Goal: Navigation & Orientation: Understand site structure

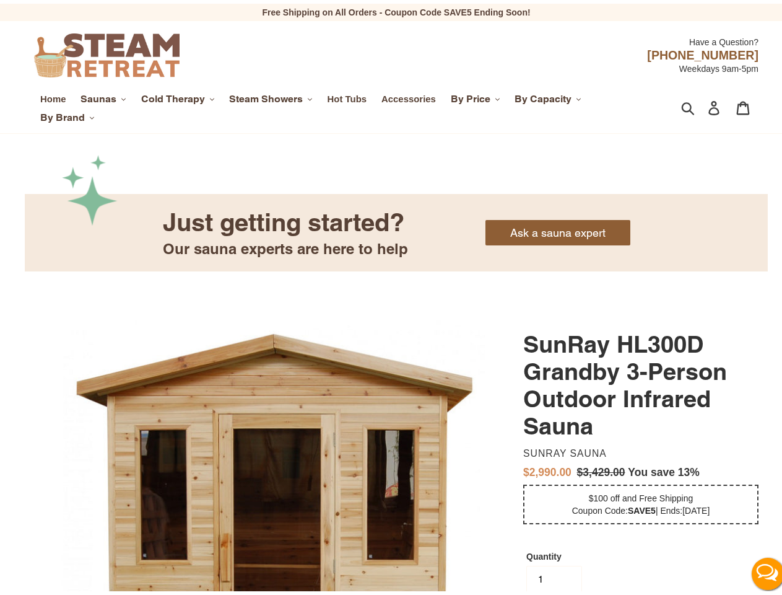
click at [103, 95] on span "Saunas" at bounding box center [99, 95] width 36 height 12
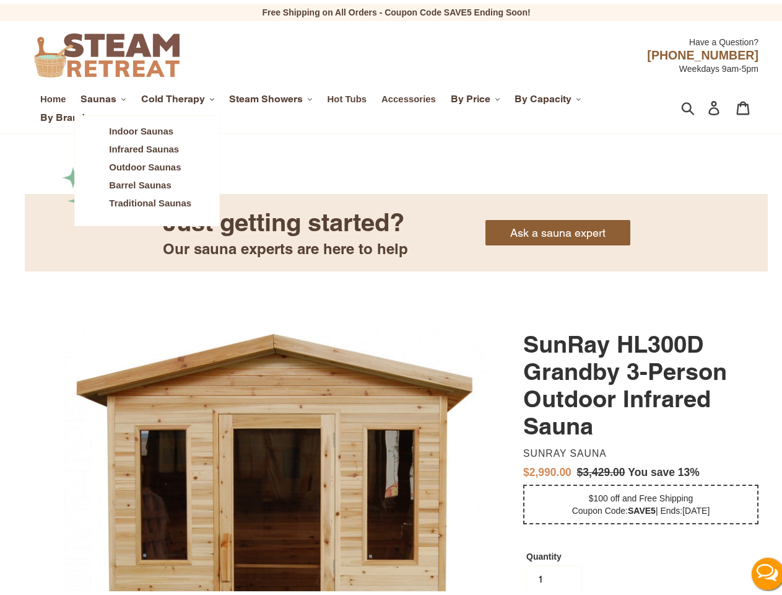
click at [178, 95] on span "Cold Therapy" at bounding box center [173, 95] width 64 height 12
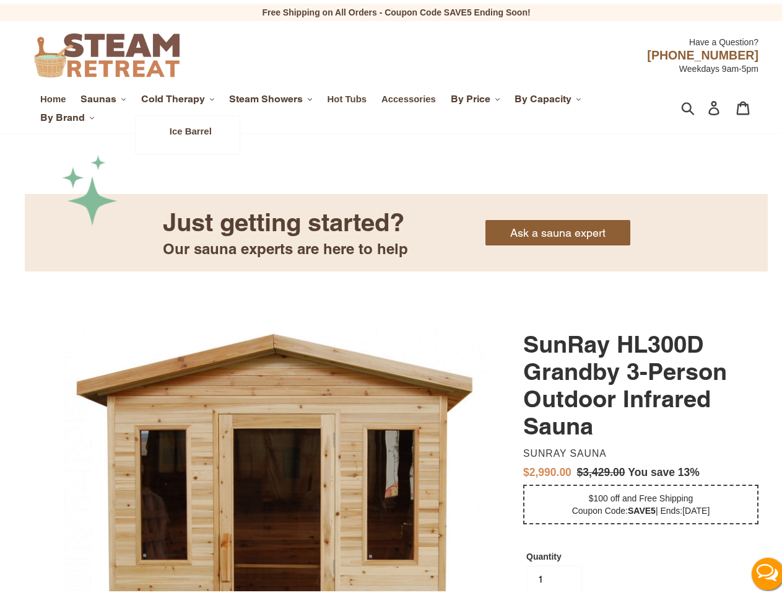
click at [273, 95] on span "Steam Showers" at bounding box center [266, 95] width 74 height 12
click at [478, 95] on span "By Price" at bounding box center [471, 95] width 40 height 12
click at [549, 95] on span "By Capacity" at bounding box center [543, 95] width 57 height 12
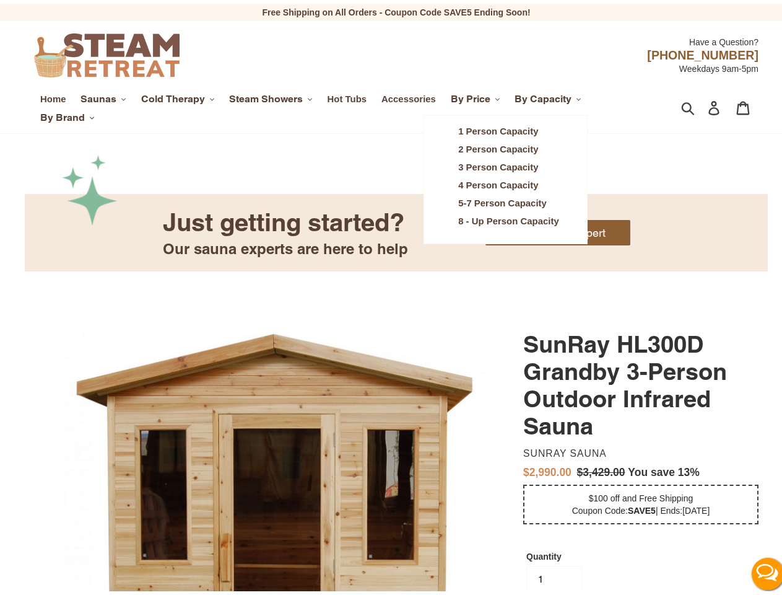
click at [67, 114] on span "By Brand" at bounding box center [62, 114] width 45 height 12
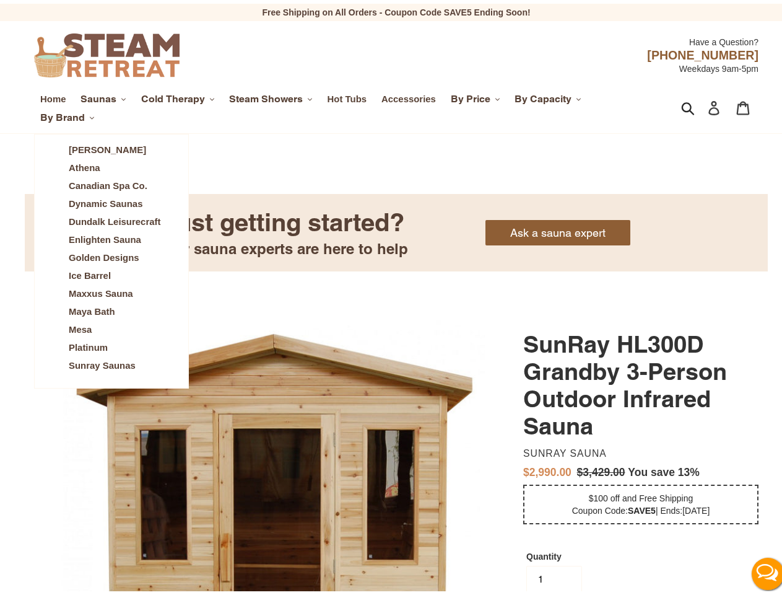
click at [681, 105] on icon "button" at bounding box center [688, 104] width 14 height 14
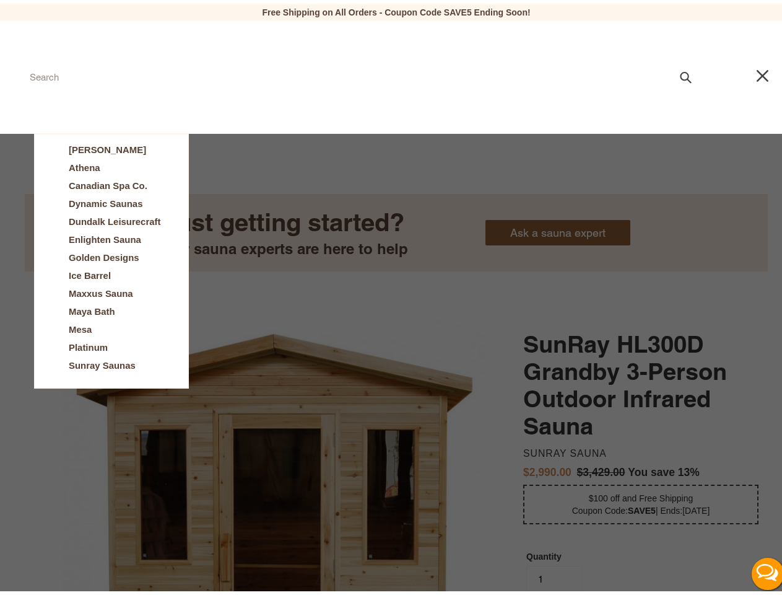
click at [758, 570] on button "Live Chat" at bounding box center [768, 570] width 50 height 50
